Goal: Information Seeking & Learning: Learn about a topic

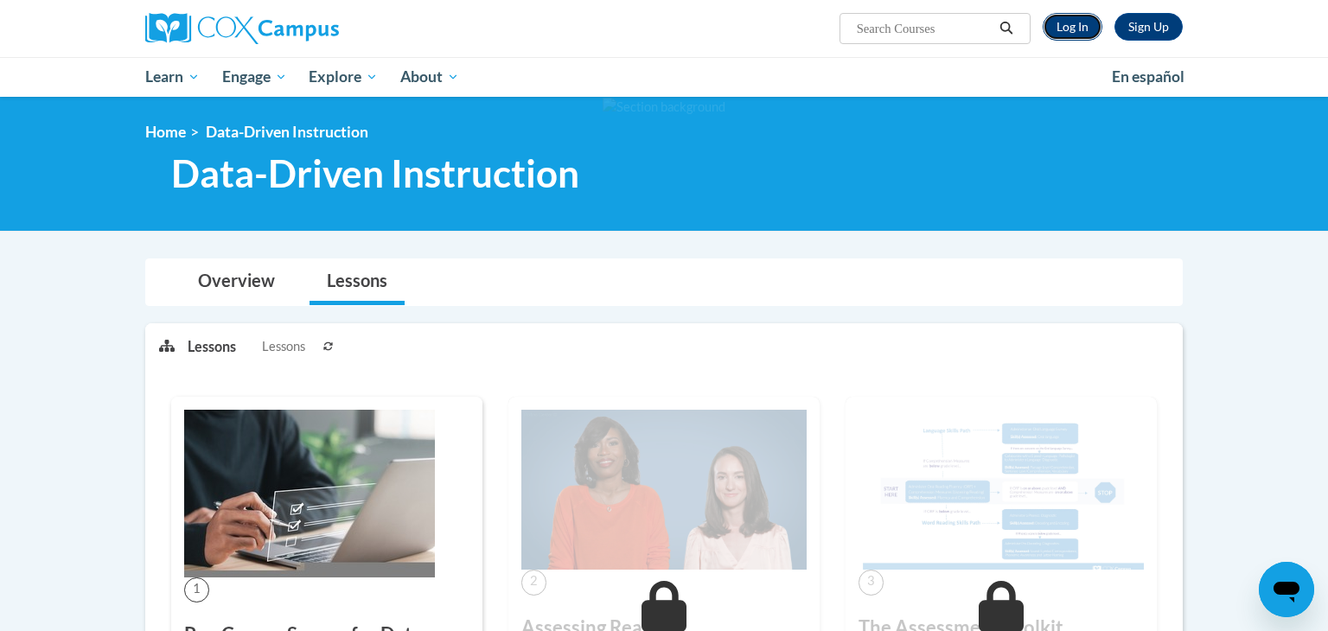
click at [1075, 31] on link "Log In" at bounding box center [1073, 27] width 60 height 28
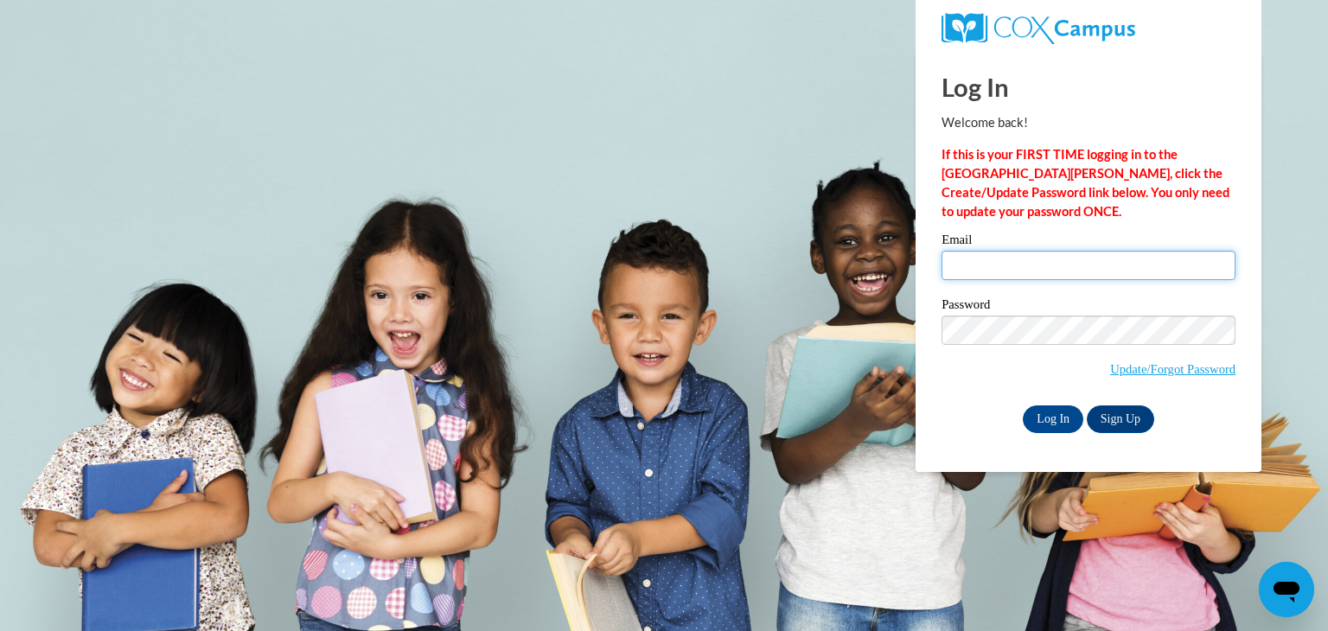
click at [1030, 256] on input "Email" at bounding box center [1089, 265] width 294 height 29
type input "cora.snell@my.utsa.edu"
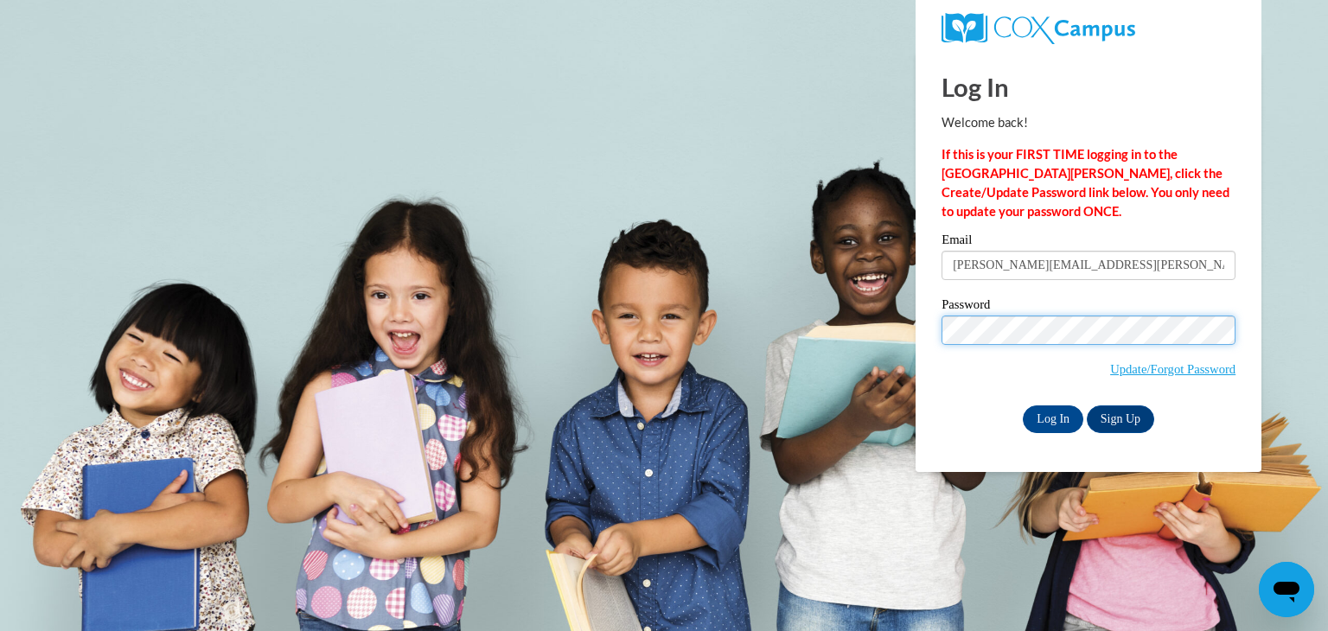
click at [1023, 406] on input "Log In" at bounding box center [1053, 420] width 61 height 28
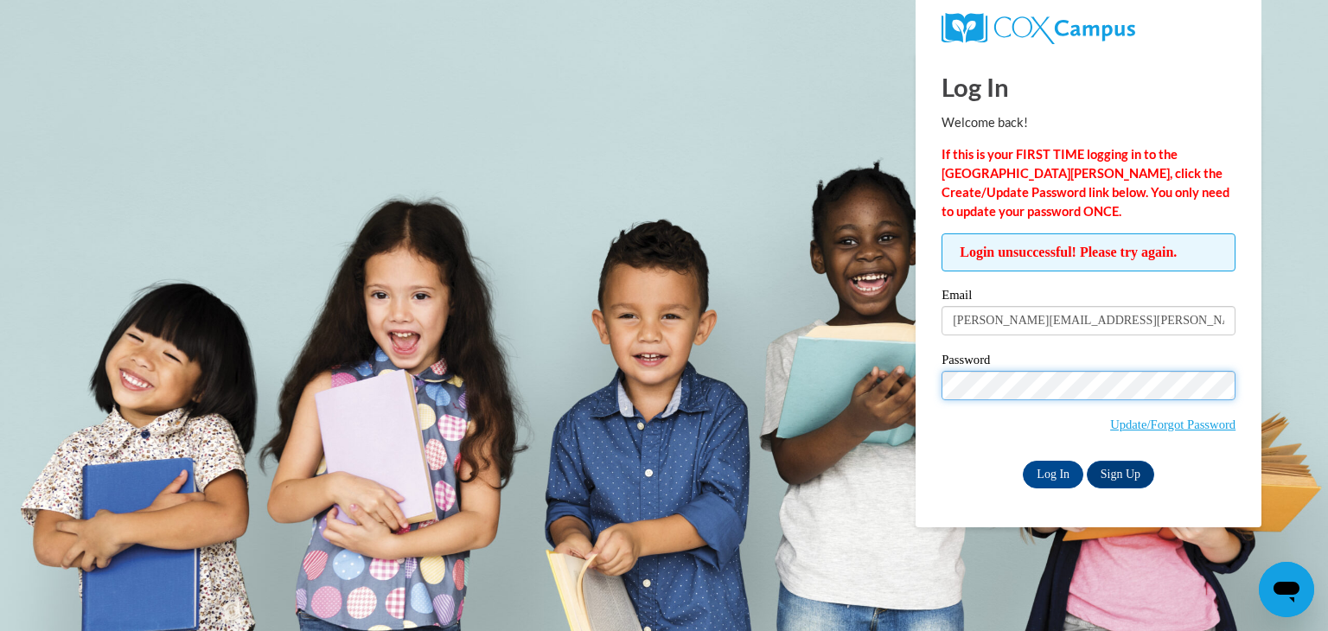
click at [1023, 461] on input "Log In" at bounding box center [1053, 475] width 61 height 28
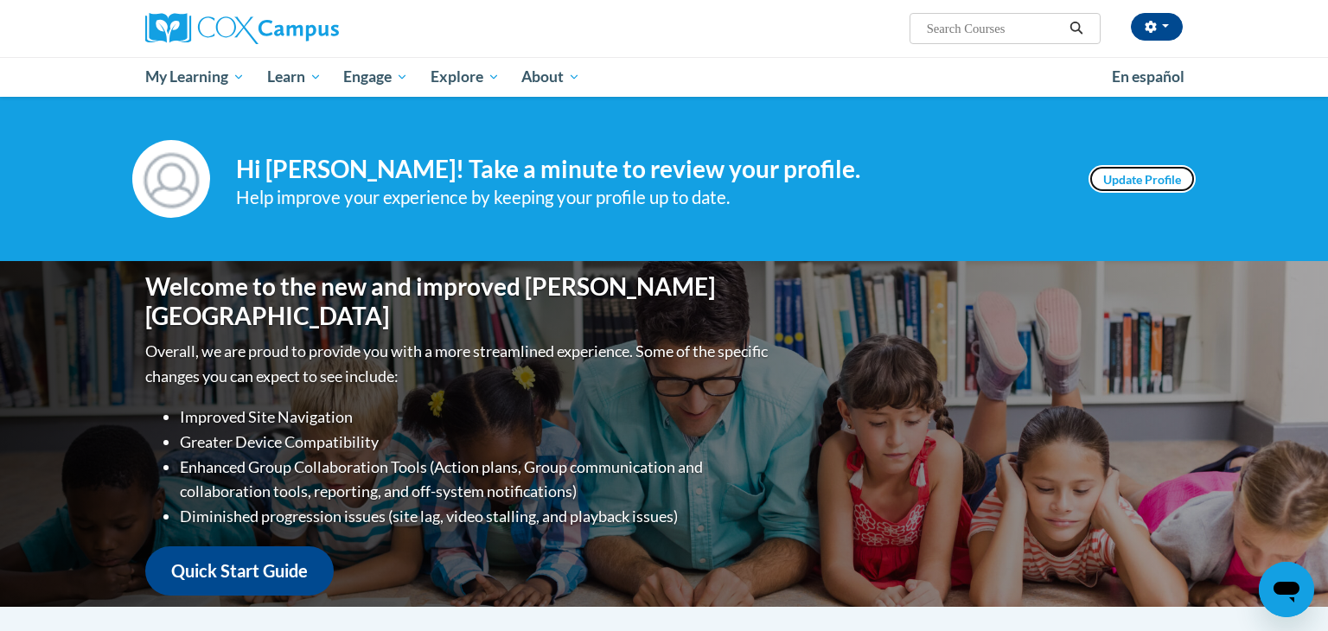
click at [1102, 185] on link "Update Profile" at bounding box center [1142, 179] width 107 height 28
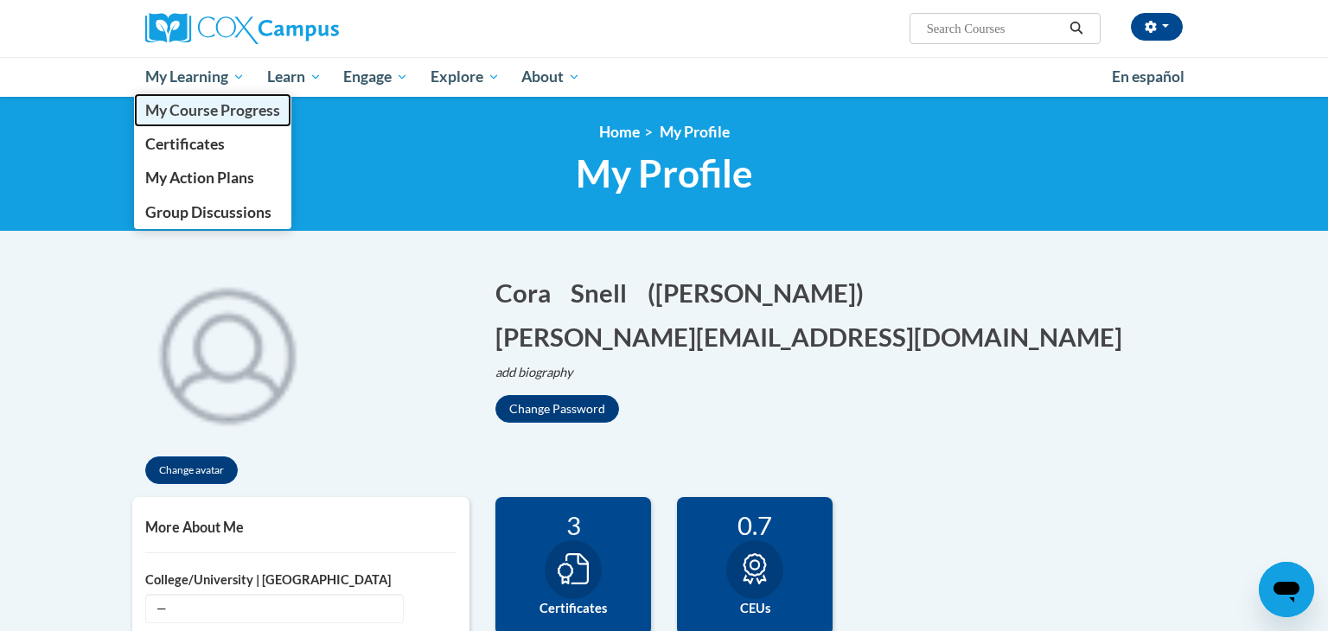
click at [220, 108] on span "My Course Progress" at bounding box center [212, 110] width 135 height 18
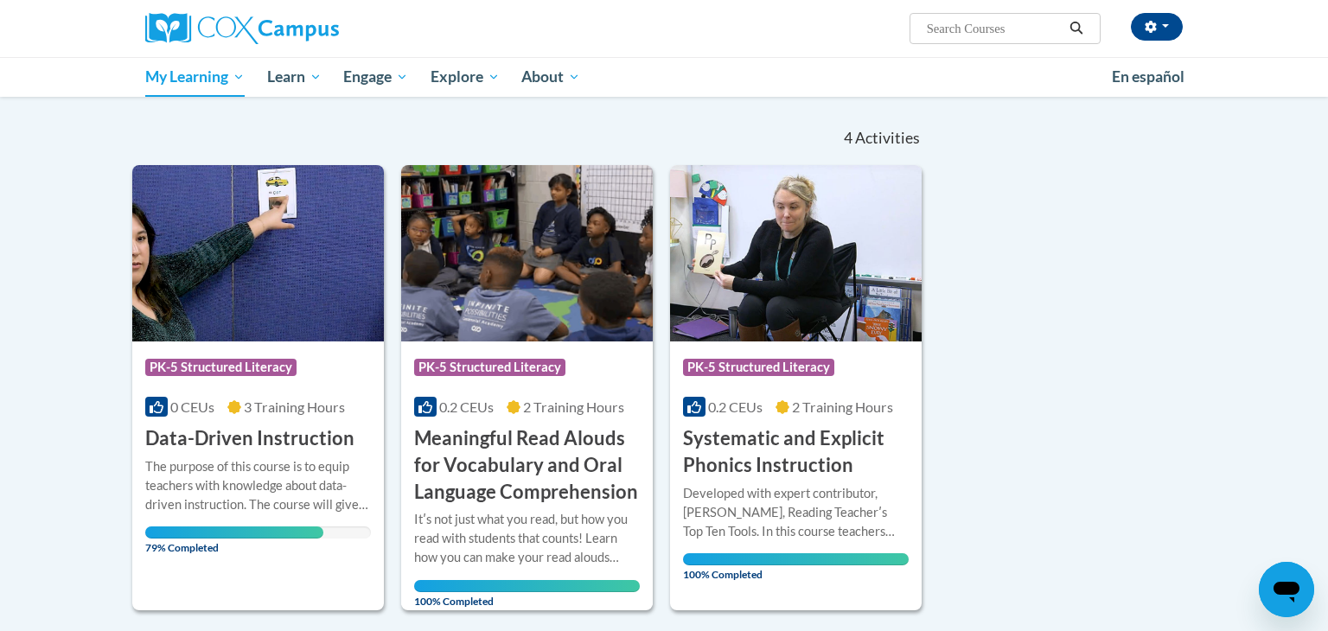
scroll to position [149, 0]
click at [306, 444] on h3 "Data-Driven Instruction" at bounding box center [249, 439] width 209 height 27
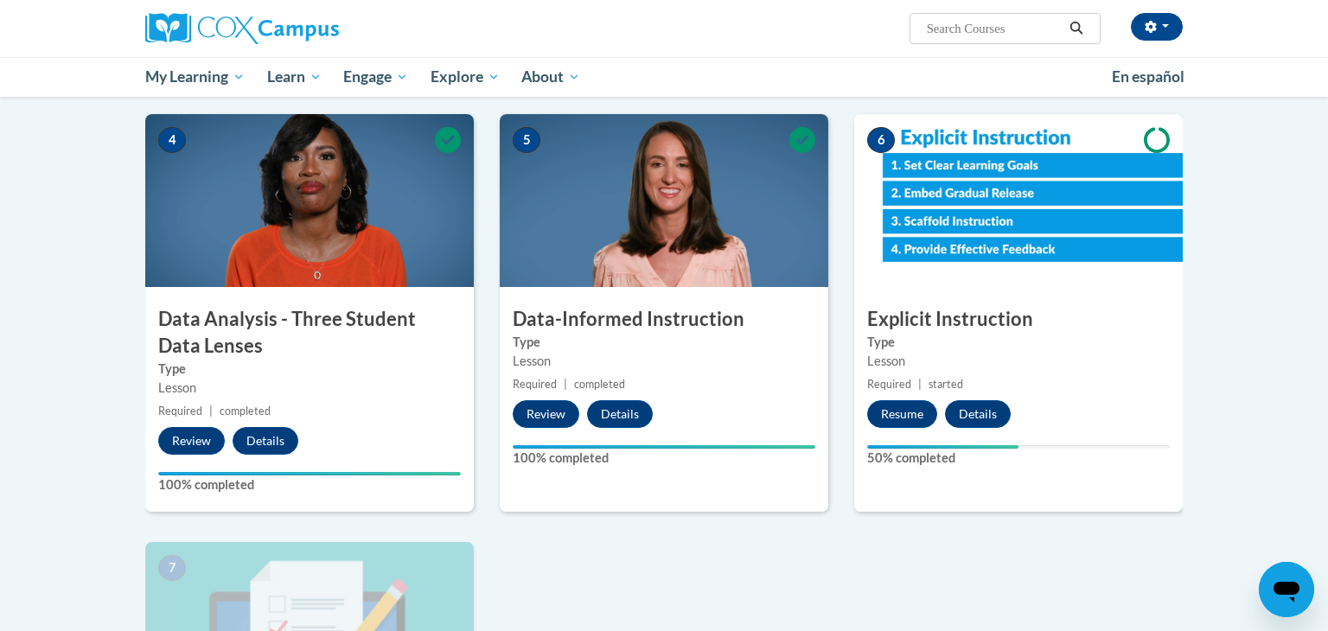
scroll to position [766, 0]
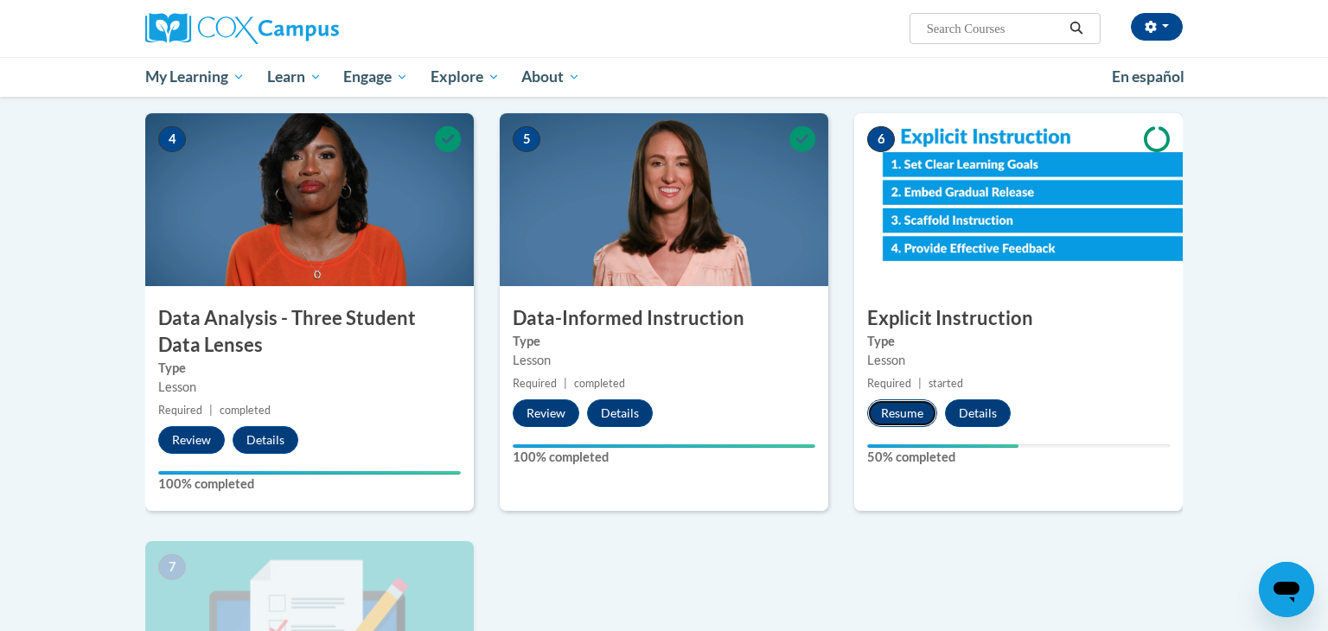
click at [891, 418] on button "Resume" at bounding box center [902, 413] width 70 height 28
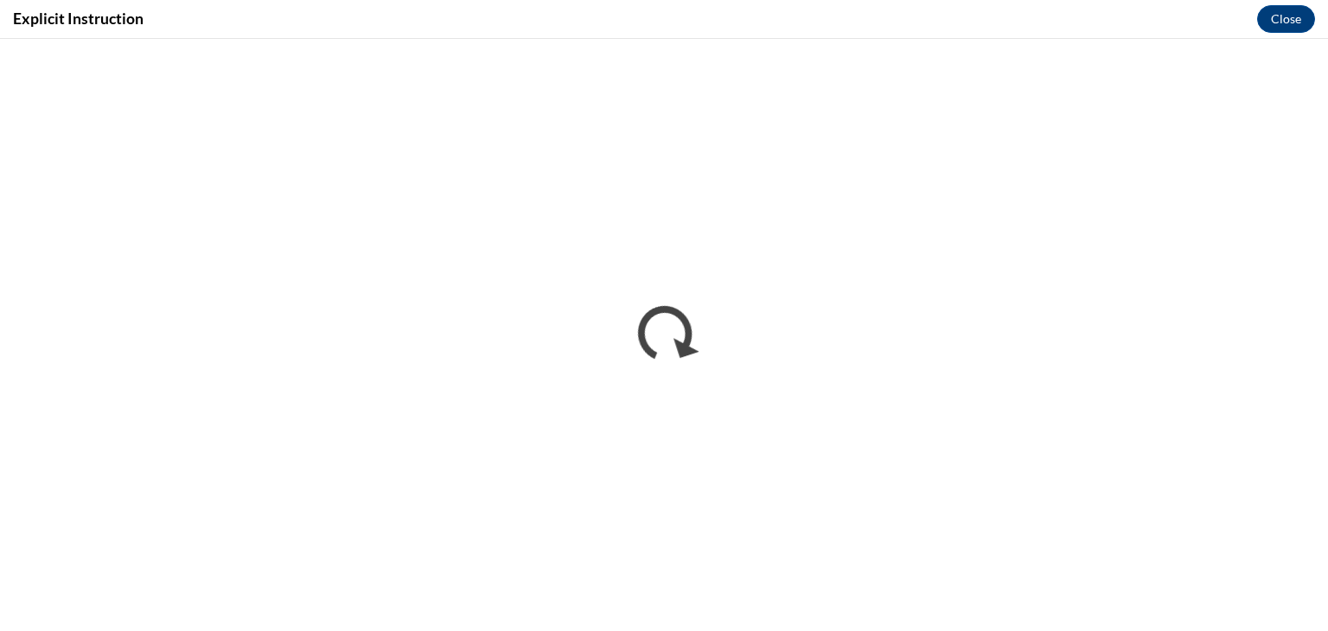
scroll to position [0, 0]
